Goal: Navigation & Orientation: Understand site structure

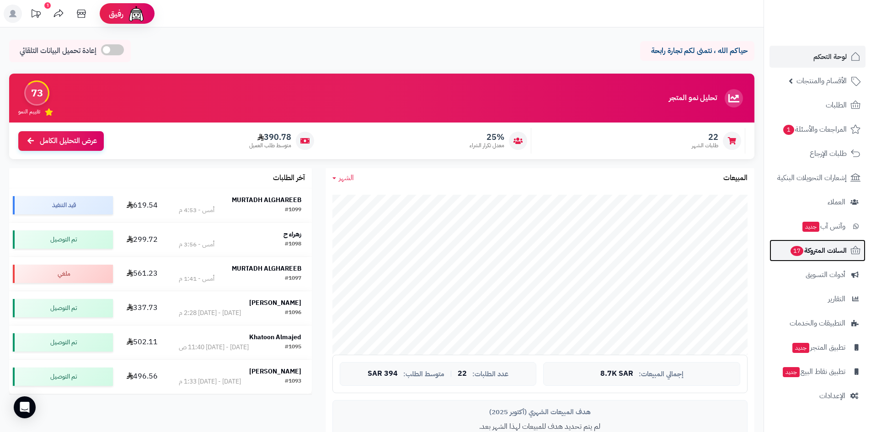
click at [822, 252] on span "السلات المتروكة 17" at bounding box center [818, 250] width 57 height 13
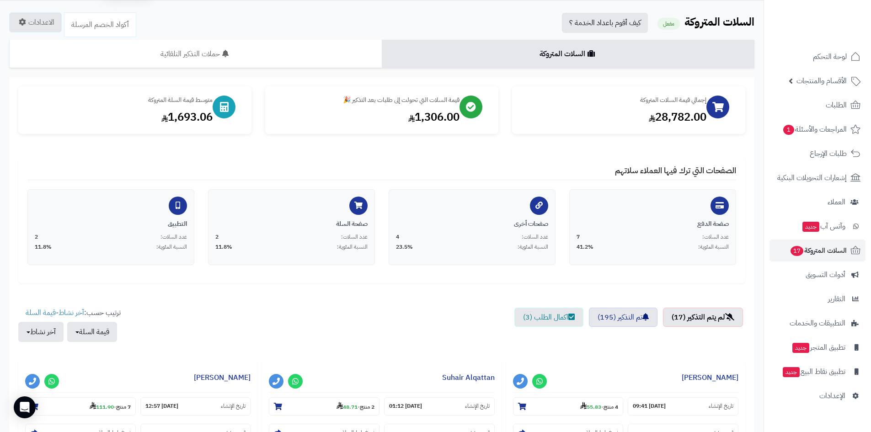
scroll to position [229, 0]
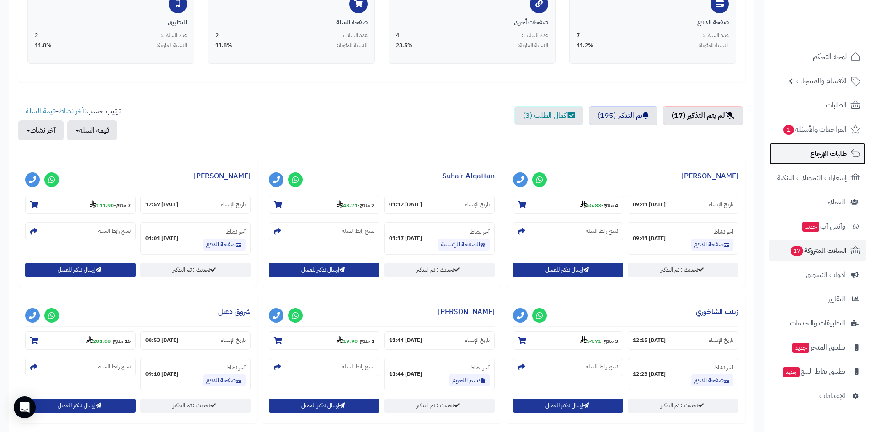
click at [832, 154] on span "طلبات الإرجاع" at bounding box center [828, 153] width 37 height 13
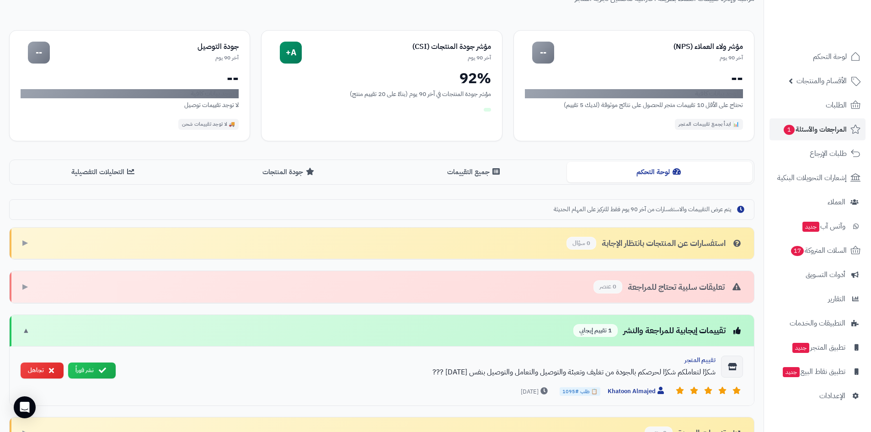
scroll to position [161, 0]
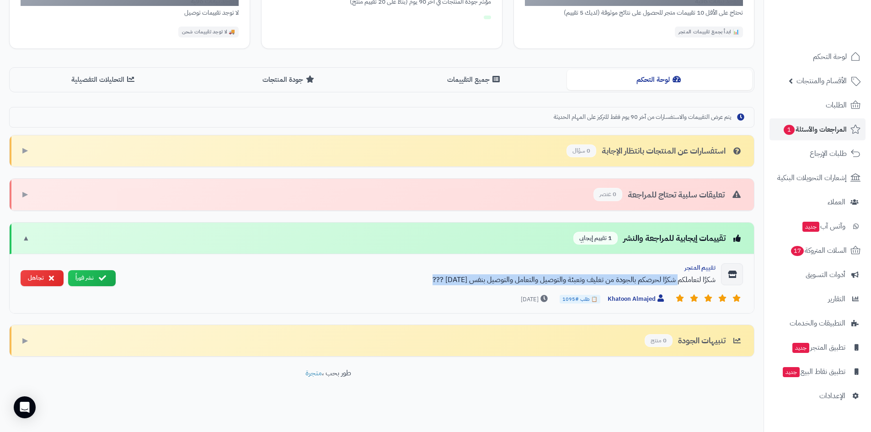
drag, startPoint x: 681, startPoint y: 279, endPoint x: 424, endPoint y: 281, distance: 256.5
click at [424, 281] on div "شكرًا لتعاملكم شكرًا لحرصكم بالجودة من تغليف وتعبئة والتوصيل والتعامل والتوصيل …" at bounding box center [419, 279] width 593 height 11
click at [572, 375] on footer "طور بحب ، متجرة" at bounding box center [328, 391] width 656 height 46
drag, startPoint x: 443, startPoint y: 282, endPoint x: 564, endPoint y: 285, distance: 120.8
click at [564, 285] on div "شكرًا لتعاملكم شكرًا لحرصكم بالجودة من تغليف وتعبئة والتوصيل والتعامل والتوصيل …" at bounding box center [419, 279] width 593 height 11
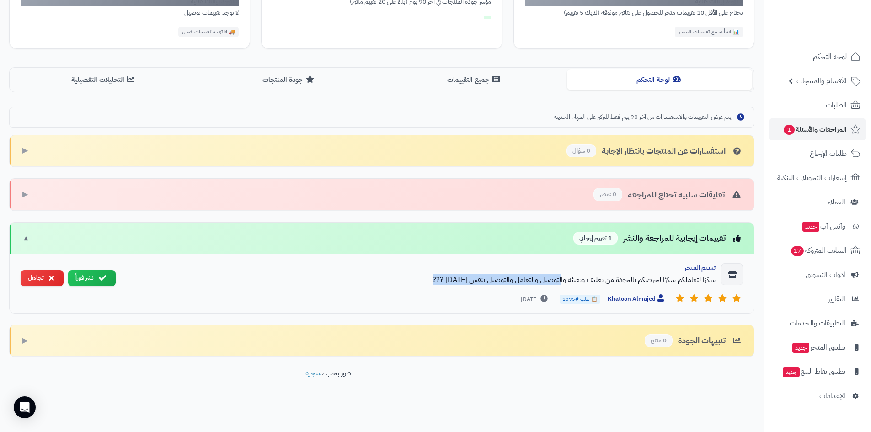
click at [471, 280] on div "شكرًا لتعاملكم شكرًا لحرصكم بالجودة من تغليف وتعبئة والتوصيل والتعامل والتوصيل …" at bounding box center [419, 279] width 593 height 11
drag, startPoint x: 618, startPoint y: 279, endPoint x: 439, endPoint y: 278, distance: 179.7
click at [439, 278] on div "شكرًا لتعاملكم شكرًا لحرصكم بالجودة من تغليف وتعبئة والتوصيل والتعامل والتوصيل …" at bounding box center [419, 279] width 593 height 11
drag, startPoint x: 488, startPoint y: 279, endPoint x: 463, endPoint y: 279, distance: 25.1
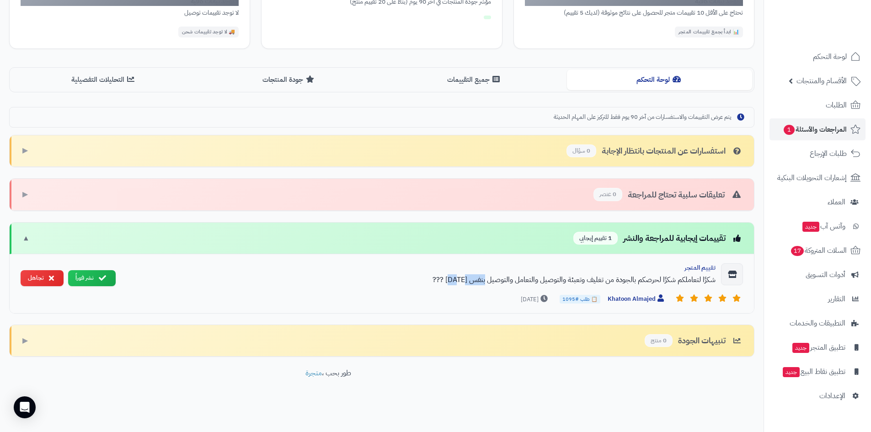
click at [463, 279] on div "شكرًا لتعاملكم شكرًا لحرصكم بالجودة من تغليف وتعبئة والتوصيل والتعامل والتوصيل …" at bounding box center [419, 279] width 593 height 11
click at [453, 280] on div "شكرًا لتعاملكم شكرًا لحرصكم بالجودة من تغليف وتعبئة والتوصيل والتعامل والتوصيل …" at bounding box center [419, 279] width 593 height 11
click at [687, 204] on div "تعليقات سلبية تحتاج للمراجعة 0 عنصر ▶" at bounding box center [382, 195] width 744 height 32
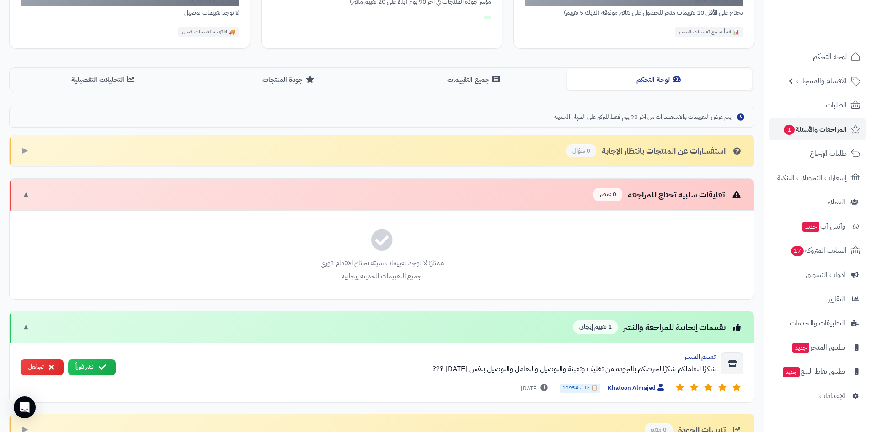
click at [674, 156] on div "استفسارات عن المنتجات بانتظار الإجابة 0 سؤال" at bounding box center [655, 150] width 177 height 13
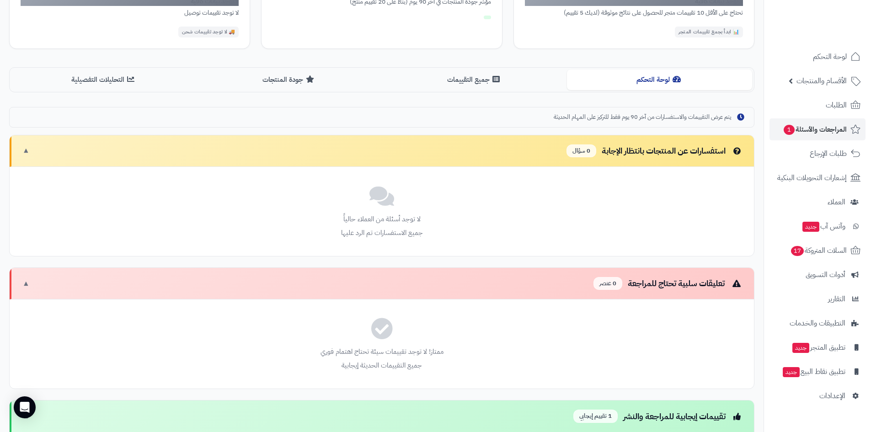
click at [681, 156] on div "استفسارات عن المنتجات بانتظار الإجابة 0 سؤال" at bounding box center [655, 150] width 177 height 13
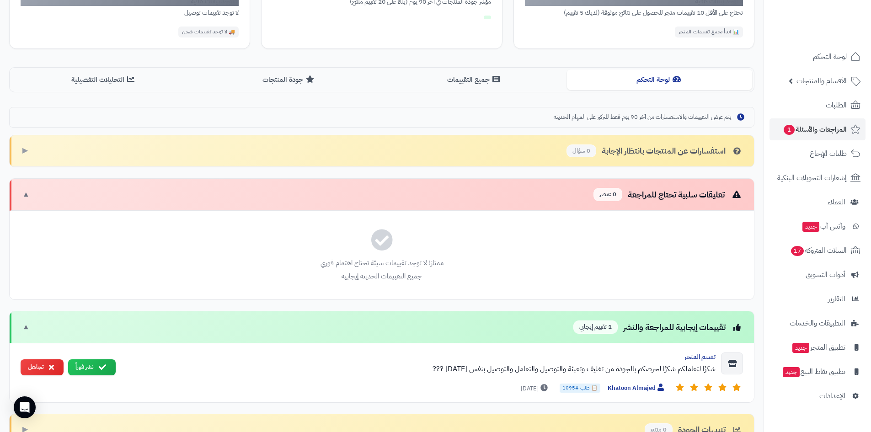
click at [684, 187] on div "تعليقات سلبية تحتاج للمراجعة 0 عنصر ▼" at bounding box center [382, 195] width 744 height 32
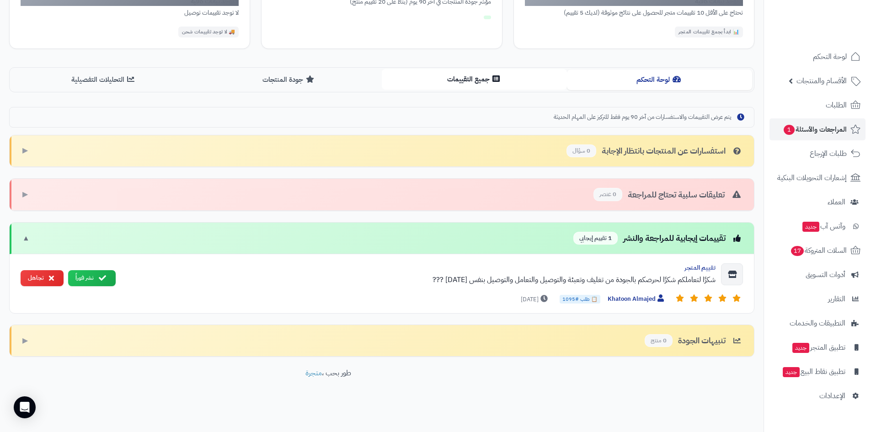
click at [456, 88] on button "جميع التقييمات" at bounding box center [474, 79] width 185 height 21
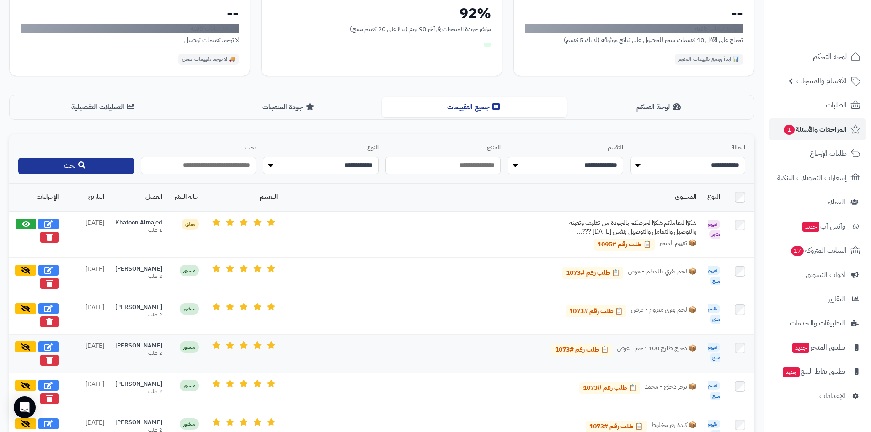
scroll to position [50, 0]
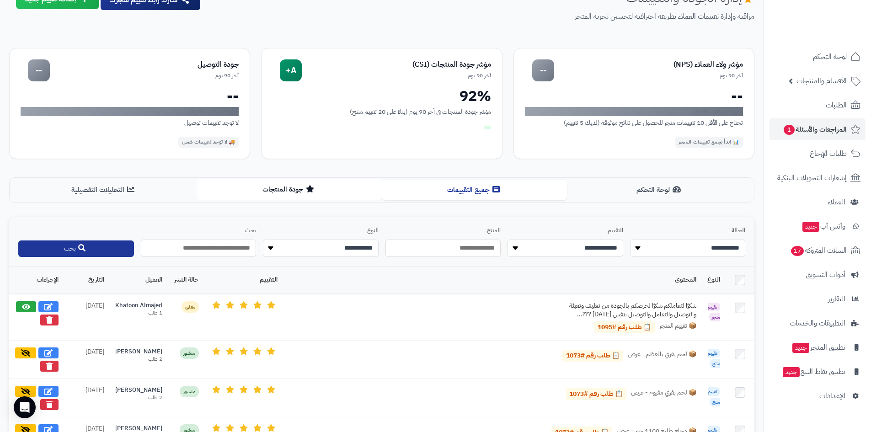
click at [356, 186] on button "جودة المنتجات" at bounding box center [289, 189] width 185 height 21
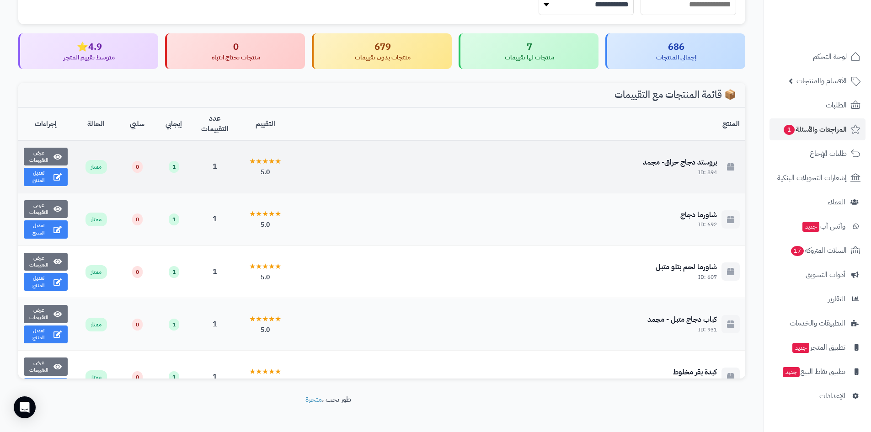
scroll to position [137, 0]
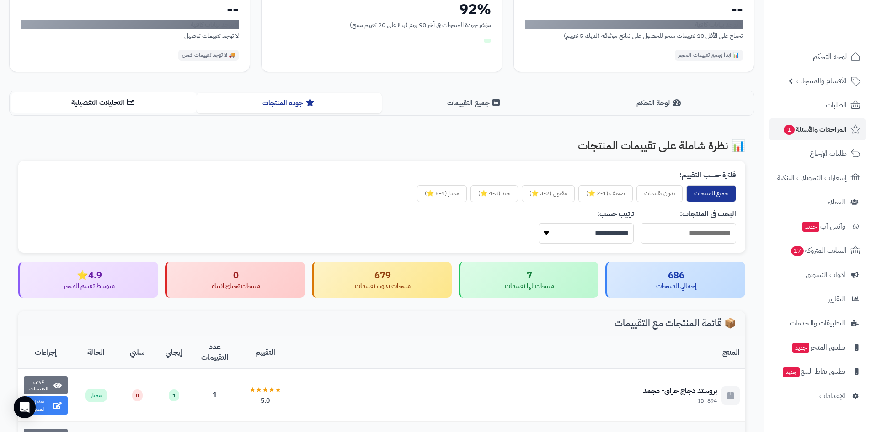
click at [147, 103] on button "التحليلات التفصيلية" at bounding box center [103, 102] width 185 height 21
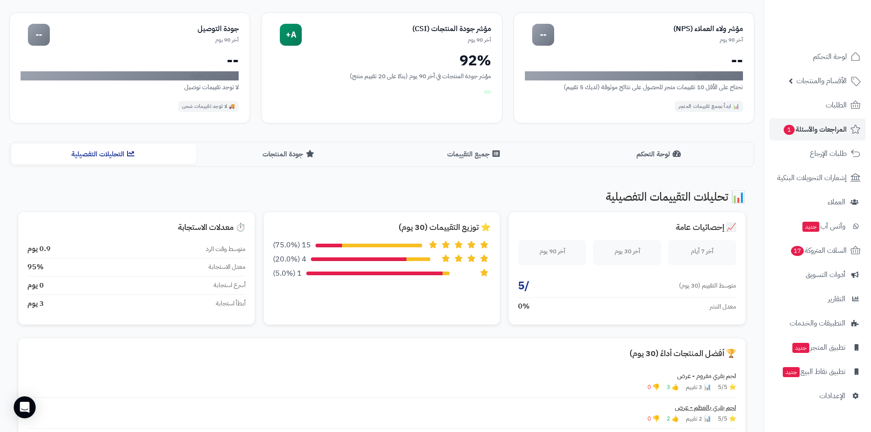
scroll to position [0, 0]
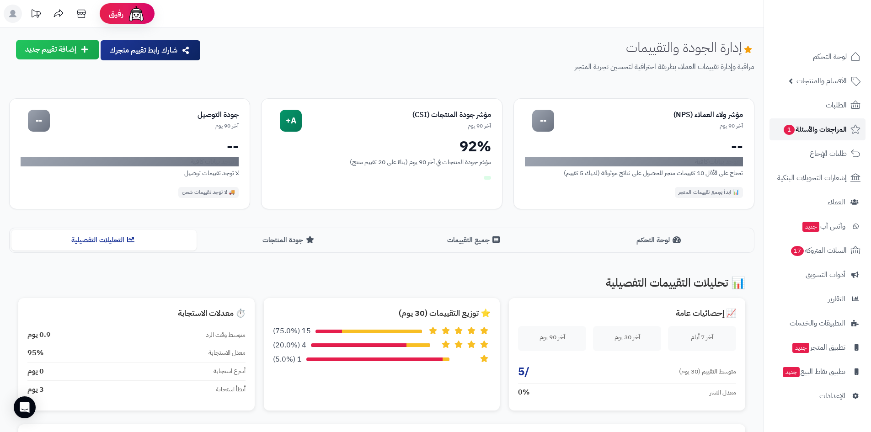
click at [803, 134] on span "المراجعات والأسئلة 1" at bounding box center [815, 129] width 64 height 13
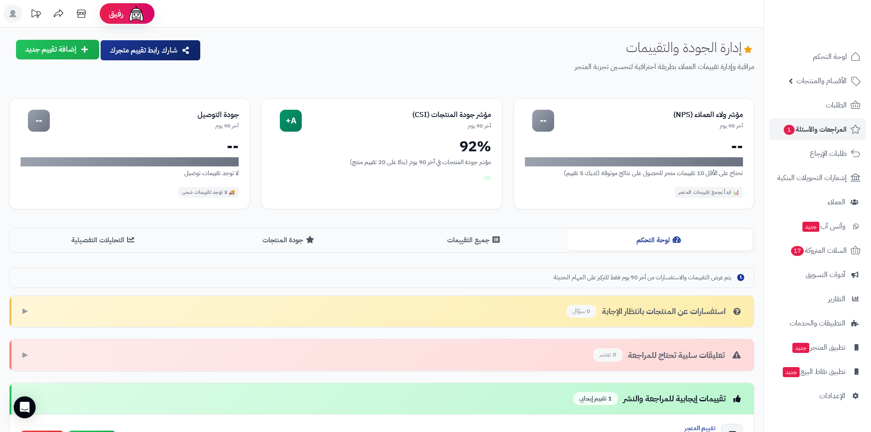
click at [826, 141] on ul "لوحة التحكم الأقسام والمنتجات المنتجات الأقسام الماركات مواصفات المنتجات مواصفا…" at bounding box center [817, 226] width 107 height 361
click at [831, 107] on span "الطلبات" at bounding box center [836, 105] width 21 height 13
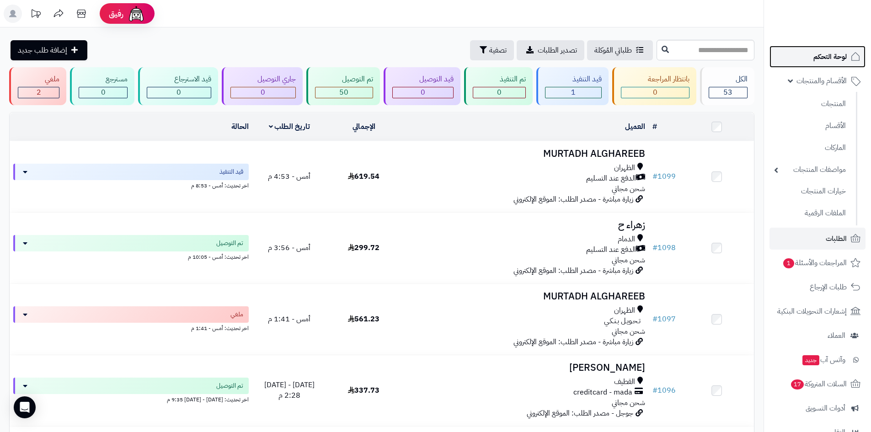
click at [833, 58] on span "لوحة التحكم" at bounding box center [829, 56] width 33 height 13
